Goal: Use online tool/utility: Utilize a website feature to perform a specific function

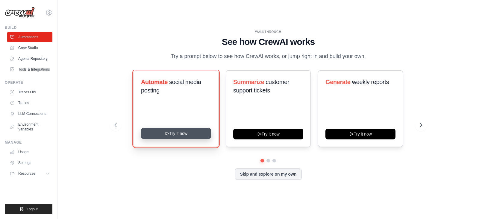
click at [185, 134] on button "Try it now" at bounding box center [176, 133] width 70 height 11
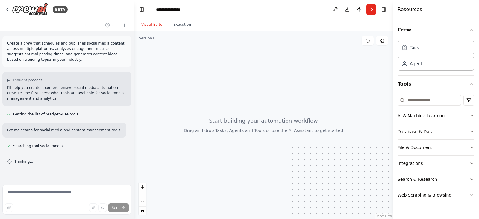
click at [268, 126] on div at bounding box center [263, 125] width 259 height 188
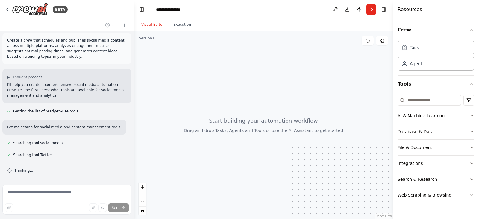
scroll to position [15, 0]
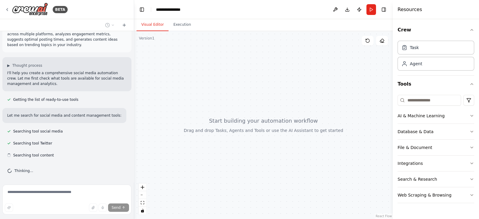
drag, startPoint x: 415, startPoint y: 115, endPoint x: 254, endPoint y: 83, distance: 164.0
click at [254, 83] on div "**********" at bounding box center [239, 109] width 479 height 219
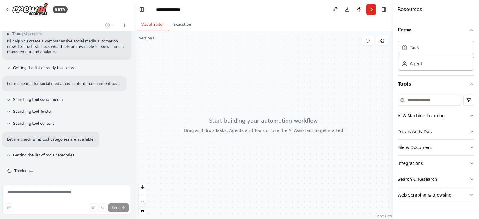
scroll to position [58, 0]
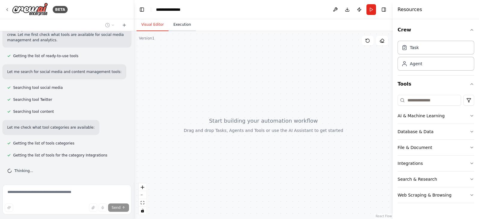
click at [176, 22] on button "Execution" at bounding box center [182, 25] width 27 height 13
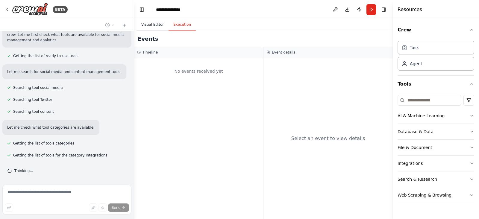
click at [152, 25] on button "Visual Editor" at bounding box center [153, 25] width 32 height 13
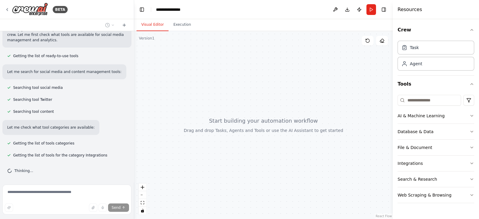
scroll to position [70, 0]
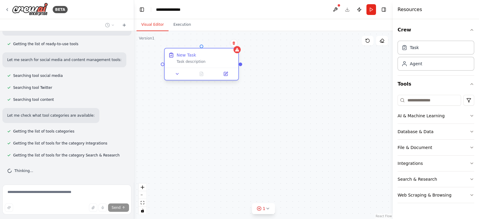
drag, startPoint x: 276, startPoint y: 63, endPoint x: 201, endPoint y: 57, distance: 75.2
click at [201, 57] on div "New Task" at bounding box center [206, 55] width 58 height 6
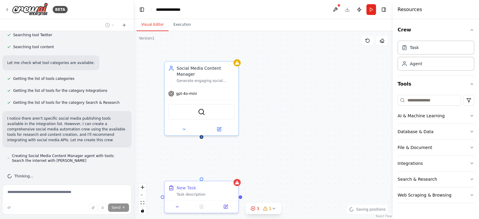
scroll to position [129, 0]
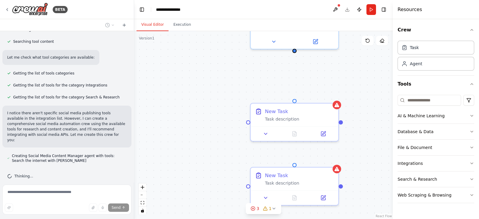
drag, startPoint x: 222, startPoint y: 159, endPoint x: 337, endPoint y: 82, distance: 137.8
click at [337, 82] on div "New Task Task description New Task Task description Social Media Content Manage…" at bounding box center [263, 125] width 259 height 188
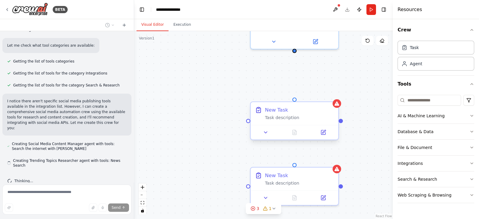
drag, startPoint x: 318, startPoint y: 113, endPoint x: 309, endPoint y: 114, distance: 8.5
click at [309, 114] on div "New Task Task description" at bounding box center [299, 114] width 69 height 14
click at [334, 98] on icon at bounding box center [334, 96] width 2 height 3
click at [318, 96] on button "Confirm" at bounding box center [316, 97] width 21 height 7
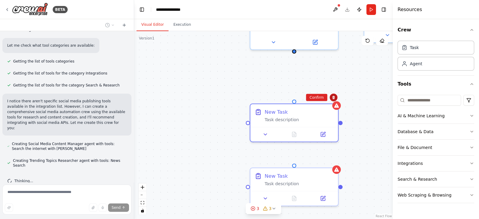
click at [336, 99] on button at bounding box center [334, 98] width 8 height 8
click at [321, 98] on button "Confirm" at bounding box center [316, 98] width 21 height 7
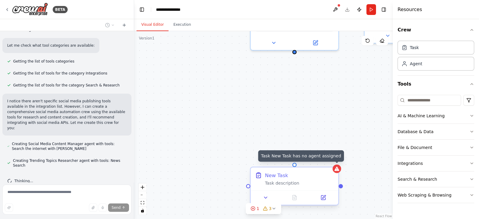
click at [338, 170] on icon at bounding box center [337, 169] width 5 height 4
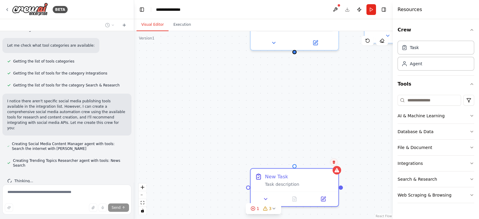
click at [336, 161] on button at bounding box center [334, 162] width 8 height 8
click at [321, 160] on button "Confirm" at bounding box center [316, 162] width 21 height 7
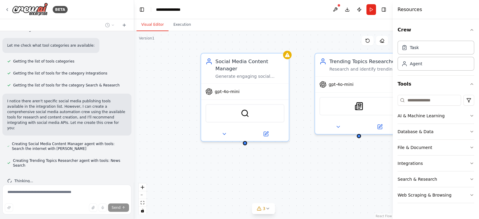
drag, startPoint x: 320, startPoint y: 112, endPoint x: 271, endPoint y: 198, distance: 99.5
click at [271, 198] on div "Social Media Content Manager Generate engaging social media content for {platfo…" at bounding box center [263, 125] width 259 height 188
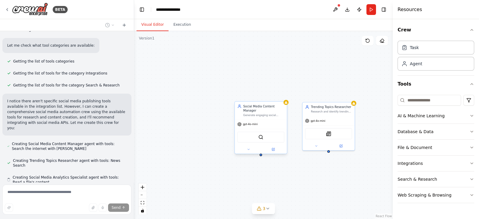
scroll to position [157, 0]
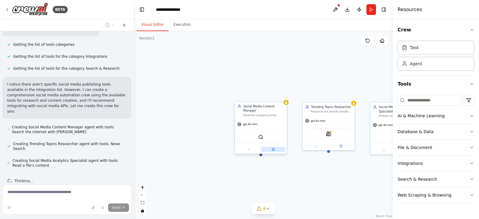
click at [274, 149] on icon at bounding box center [274, 149] width 2 height 2
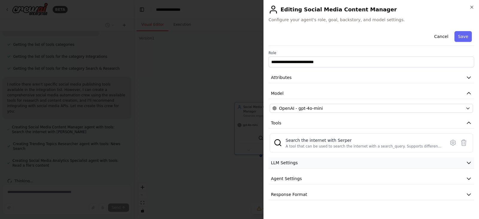
click at [355, 165] on button "LLM Settings" at bounding box center [372, 163] width 206 height 11
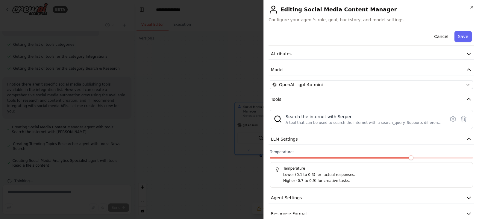
scroll to position [33, 0]
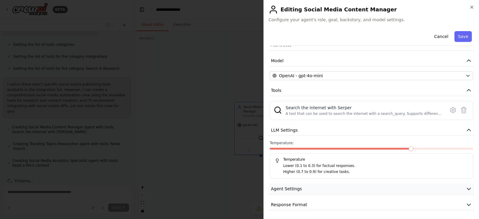
click at [341, 190] on button "Agent Settings" at bounding box center [372, 189] width 206 height 11
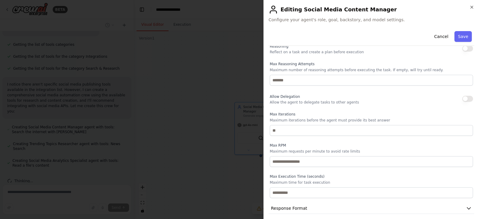
scroll to position [193, 0]
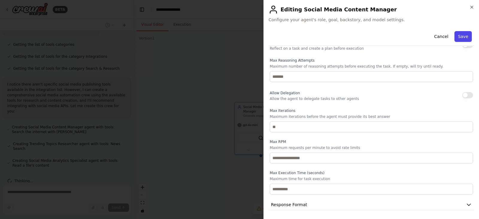
click at [455, 38] on button "Save" at bounding box center [463, 36] width 17 height 11
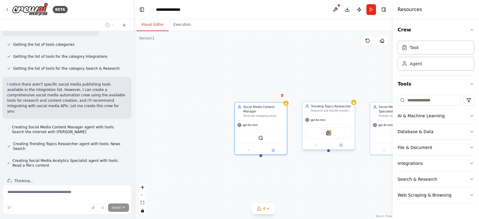
scroll to position [169, 0]
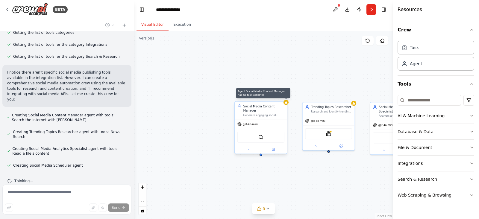
click at [288, 102] on icon at bounding box center [286, 102] width 3 height 3
click at [251, 125] on span "gpt-4o-mini" at bounding box center [250, 124] width 15 height 3
click at [259, 140] on div "SerperDevTool" at bounding box center [261, 137] width 47 height 11
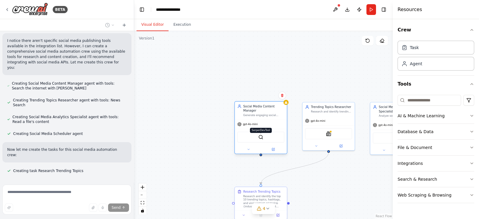
click at [261, 138] on img at bounding box center [261, 137] width 5 height 5
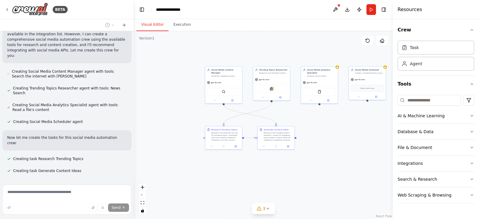
drag, startPoint x: 250, startPoint y: 159, endPoint x: 188, endPoint y: 108, distance: 80.5
click at [188, 108] on div ".deletable-edge-delete-btn { width: 20px; height: 20px; border: 0px solid #ffff…" at bounding box center [263, 125] width 259 height 188
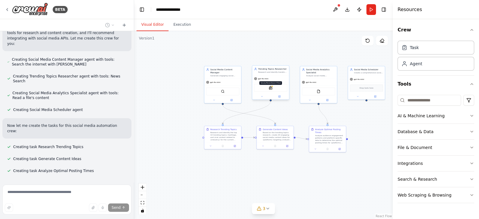
click at [270, 89] on img at bounding box center [271, 88] width 4 height 4
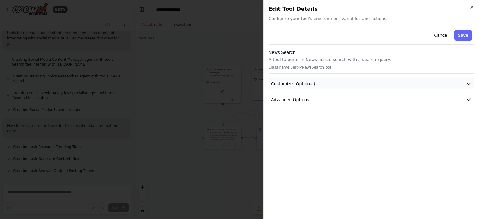
click at [350, 83] on button "Customize (Optional)" at bounding box center [372, 83] width 206 height 11
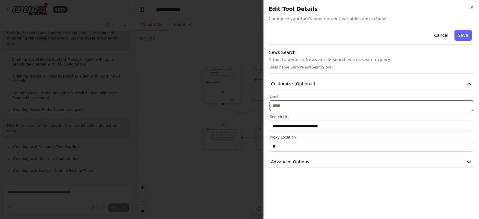
click at [315, 107] on input "**" at bounding box center [371, 105] width 203 height 11
type input "**"
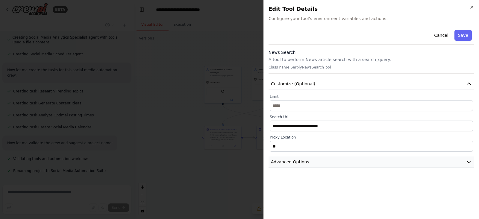
click at [301, 162] on span "Advanced Options" at bounding box center [290, 162] width 38 height 6
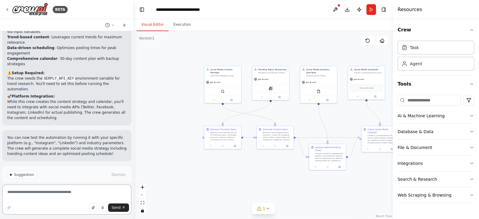
scroll to position [562, 0]
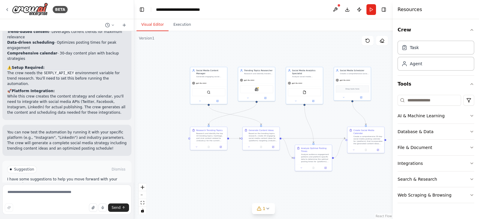
drag, startPoint x: 171, startPoint y: 77, endPoint x: 157, endPoint y: 78, distance: 14.1
click at [157, 78] on div ".deletable-edge-delete-btn { width: 20px; height: 20px; border: 0px solid #ffff…" at bounding box center [263, 125] width 259 height 188
click at [255, 86] on div "SerplyNewsSearchTool" at bounding box center [256, 88] width 33 height 8
click at [256, 89] on img at bounding box center [257, 89] width 4 height 4
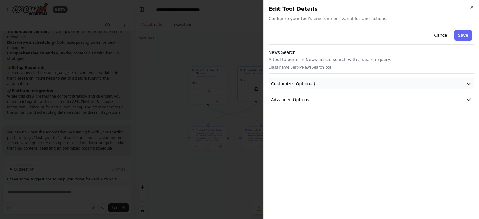
click at [469, 83] on icon "button" at bounding box center [469, 84] width 6 height 6
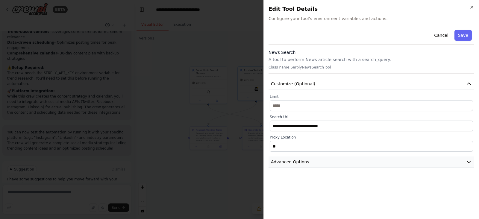
click at [458, 166] on button "Advanced Options" at bounding box center [372, 162] width 206 height 11
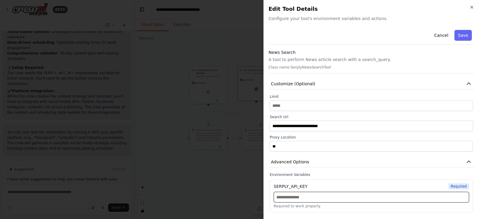
click at [312, 195] on input "text" at bounding box center [372, 197] width 196 height 11
type input "******"
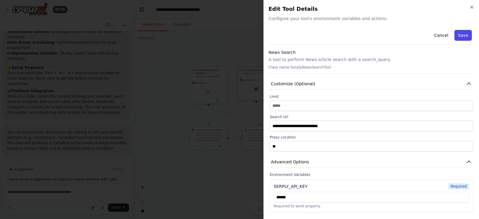
click at [462, 40] on div "Cancel Save" at bounding box center [372, 36] width 206 height 17
click at [462, 40] on button "Save" at bounding box center [463, 35] width 17 height 11
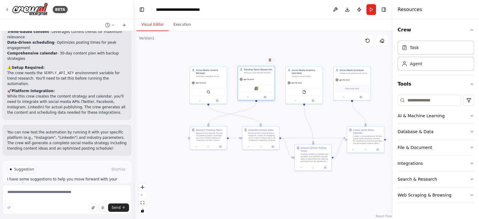
click at [261, 87] on div "SerplyNewsSearchTool" at bounding box center [256, 88] width 33 height 8
click at [260, 89] on div "SerplyNewsSearchTool" at bounding box center [256, 88] width 33 height 8
click at [427, 113] on div "AI & Machine Learning" at bounding box center [421, 116] width 47 height 6
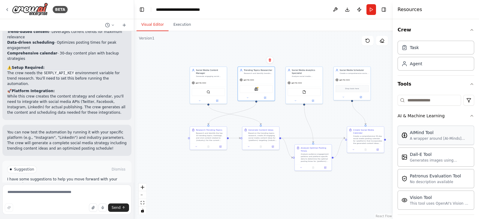
click at [435, 136] on div "A wrapper around [AI-Minds]([URL][DOMAIN_NAME]). Useful for when you need answe…" at bounding box center [440, 138] width 61 height 5
click at [434, 140] on div "A wrapper around [AI-Minds]([URL][DOMAIN_NAME]). Useful for when you need answe…" at bounding box center [440, 138] width 61 height 5
click at [421, 201] on div "This tool uses OpenAI's Vision API to describe the contents of an image." at bounding box center [440, 203] width 61 height 5
click at [257, 87] on img at bounding box center [257, 89] width 4 height 4
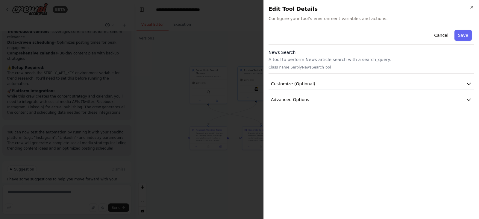
drag, startPoint x: 395, startPoint y: 75, endPoint x: 394, endPoint y: 72, distance: 3.5
click at [395, 74] on div "Cancel Save News Search A tool to perform News article search with a search_que…" at bounding box center [372, 67] width 206 height 78
click at [468, 84] on icon "button" at bounding box center [469, 84] width 6 height 6
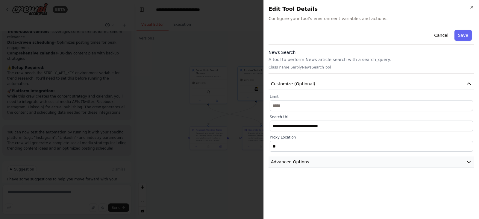
click at [468, 163] on icon "button" at bounding box center [469, 162] width 6 height 6
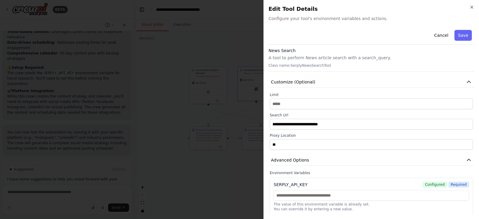
scroll to position [3, 0]
click at [442, 35] on button "Cancel" at bounding box center [441, 35] width 21 height 11
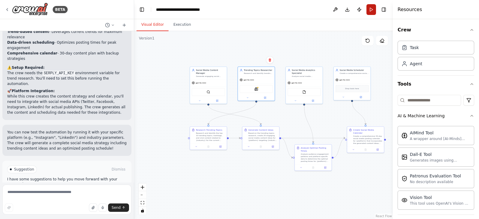
click at [371, 13] on button "Run" at bounding box center [372, 9] width 10 height 11
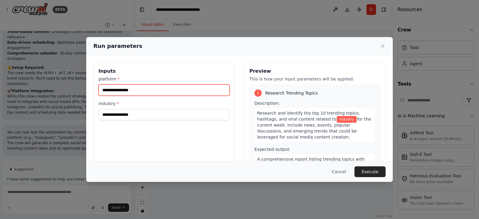
click at [148, 90] on input "platform *" at bounding box center [164, 89] width 131 height 11
type input "*****"
type input "**********"
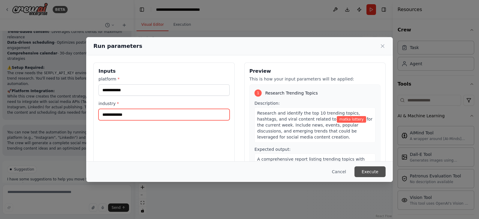
type input "**********"
click at [377, 174] on button "Execute" at bounding box center [370, 172] width 31 height 11
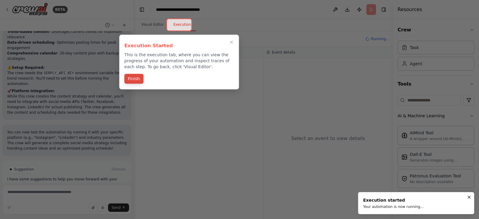
click at [135, 81] on button "Finish" at bounding box center [133, 79] width 19 height 10
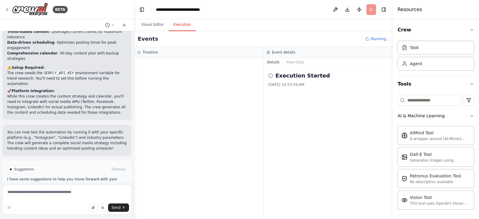
click at [80, 193] on span "Run Automation" at bounding box center [69, 195] width 29 height 5
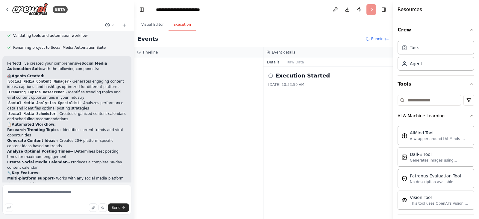
scroll to position [401, 0]
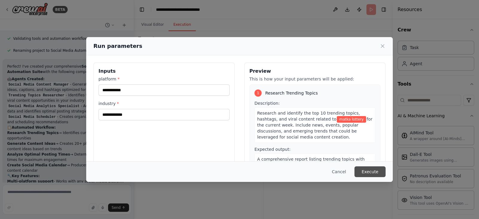
click at [371, 173] on button "Execute" at bounding box center [370, 172] width 31 height 11
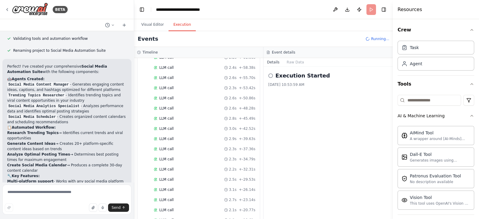
scroll to position [562, 0]
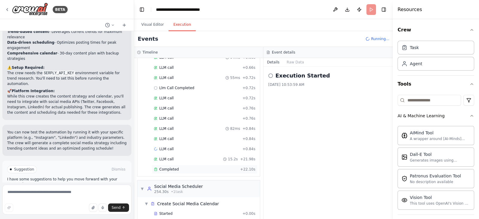
click at [168, 167] on span "Completed" at bounding box center [168, 169] width 19 height 5
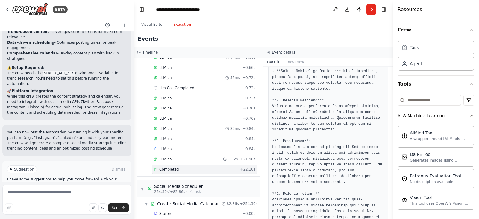
scroll to position [324, 0]
